Goal: Book appointment/travel/reservation

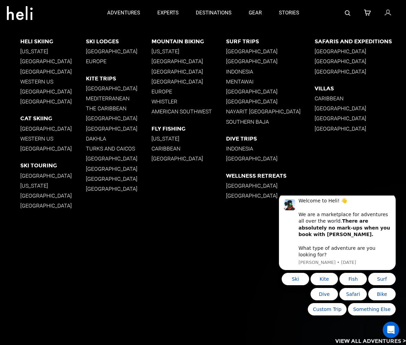
click at [241, 71] on p "Indonesia" at bounding box center [270, 71] width 89 height 7
click at [247, 81] on p "Mentawai" at bounding box center [270, 81] width 89 height 7
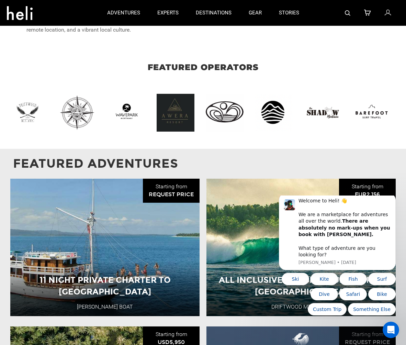
scroll to position [663, 0]
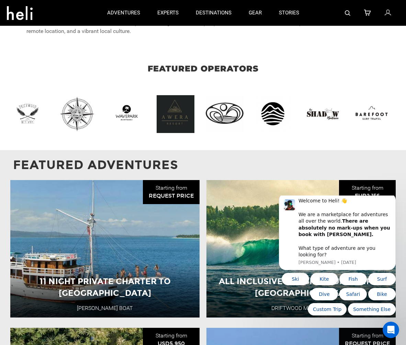
click at [222, 98] on img at bounding box center [228, 114] width 45 height 38
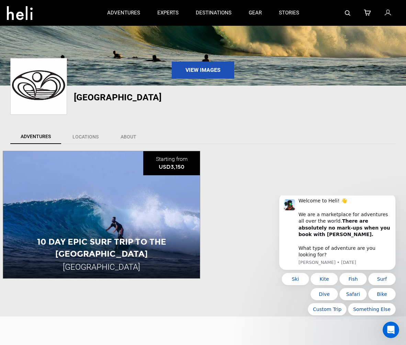
scroll to position [44, 0]
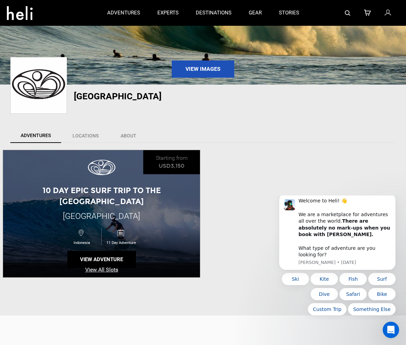
click at [73, 176] on div "10 Day Epic Surf Trip to the [GEOGRAPHIC_DATA] [GEOGRAPHIC_DATA] [GEOGRAPHIC_DA…" at bounding box center [101, 213] width 197 height 127
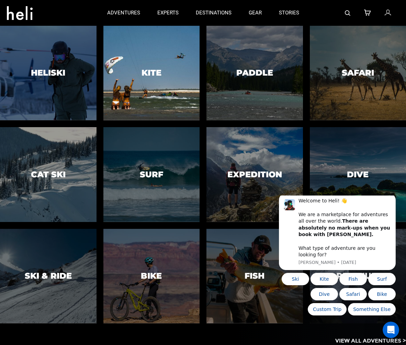
click at [150, 78] on div at bounding box center [151, 73] width 98 height 96
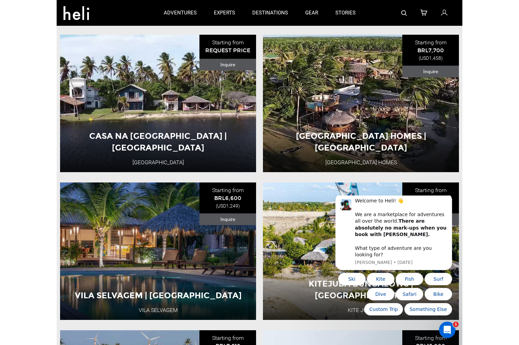
scroll to position [817, 0]
